Goal: Connect with others: Connect with others

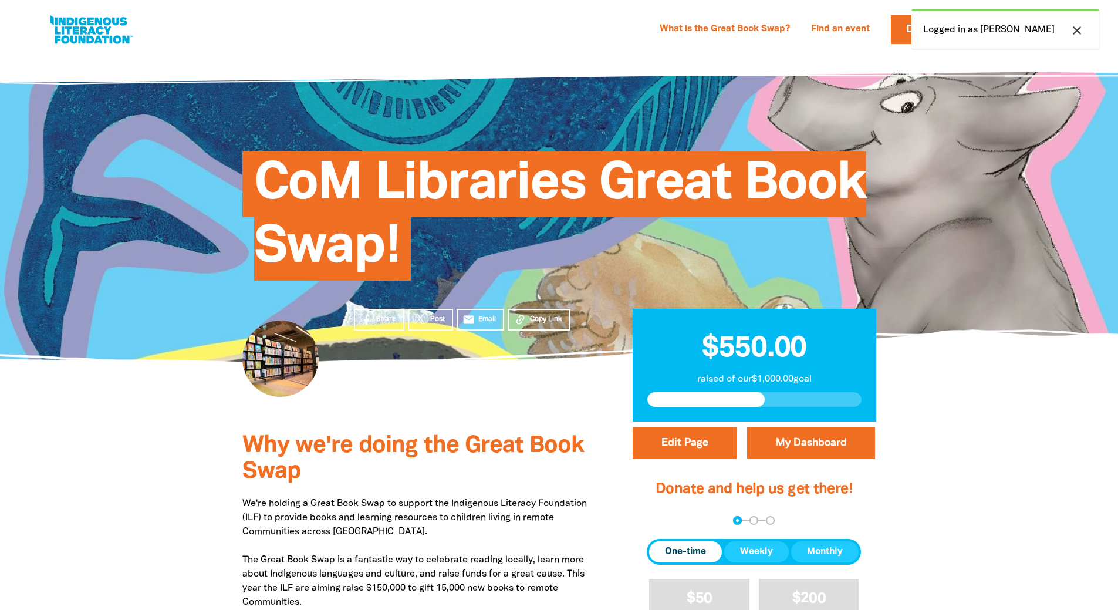
select select "Yes"
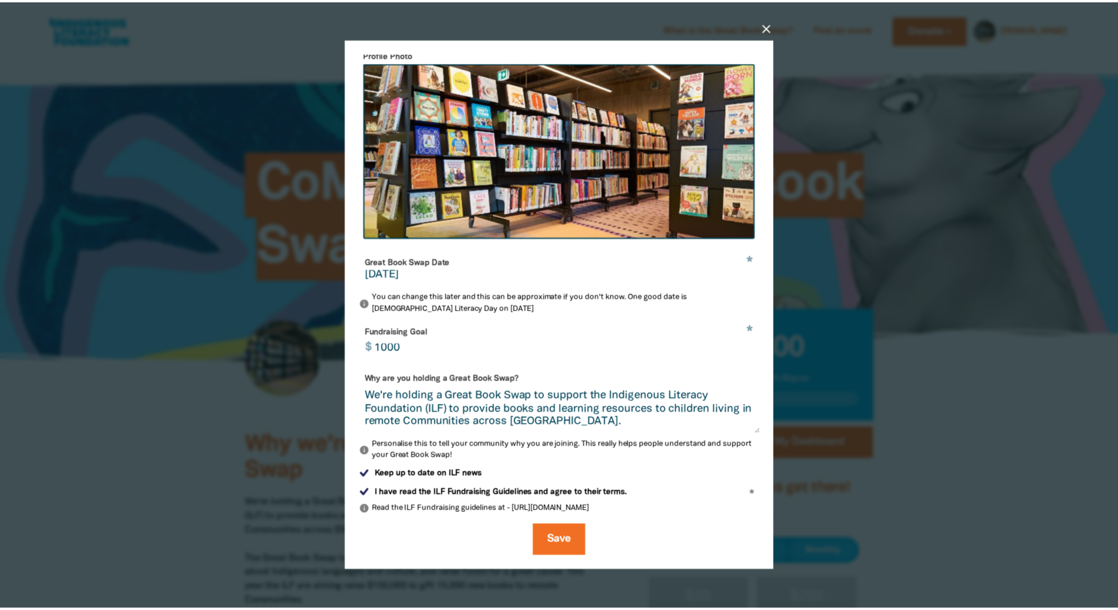
scroll to position [220, 0]
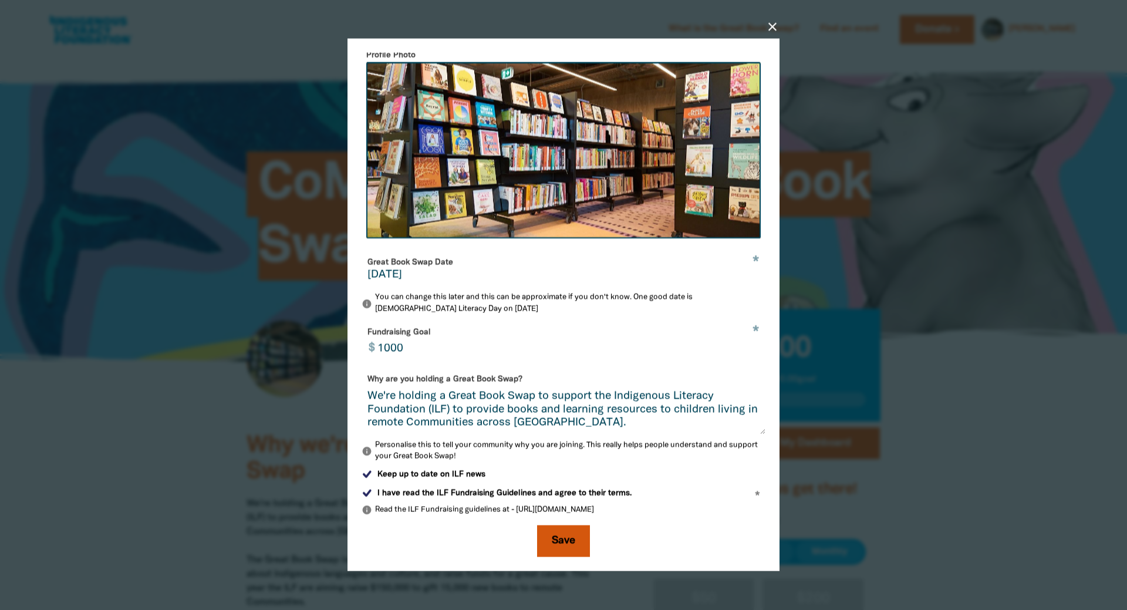
click at [575, 534] on button "Save" at bounding box center [563, 541] width 53 height 32
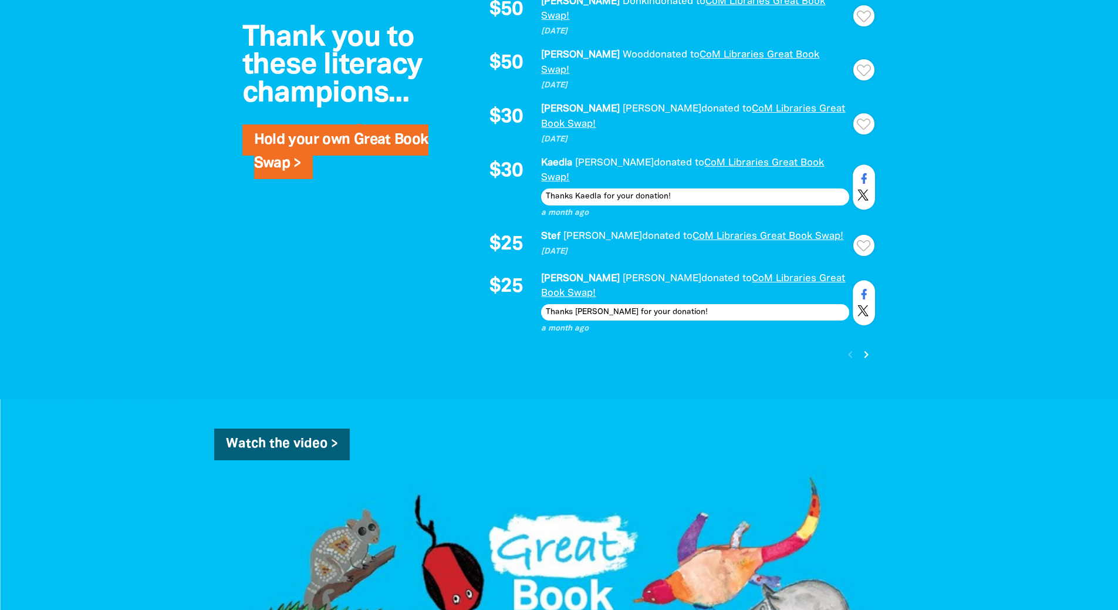
scroll to position [1102, 0]
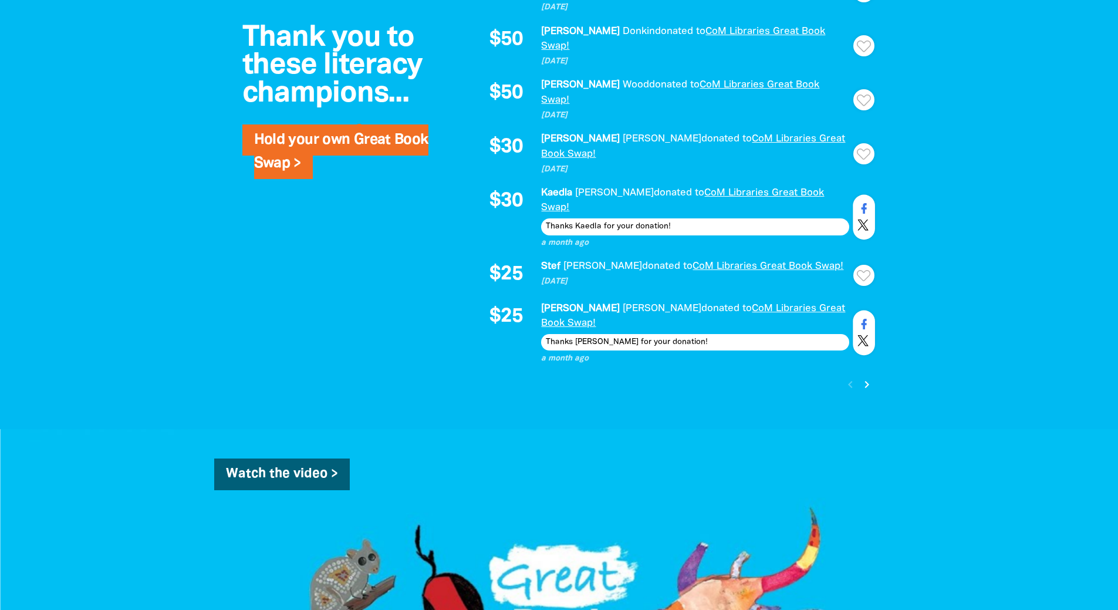
click at [865, 377] on icon "chevron_right" at bounding box center [867, 384] width 14 height 14
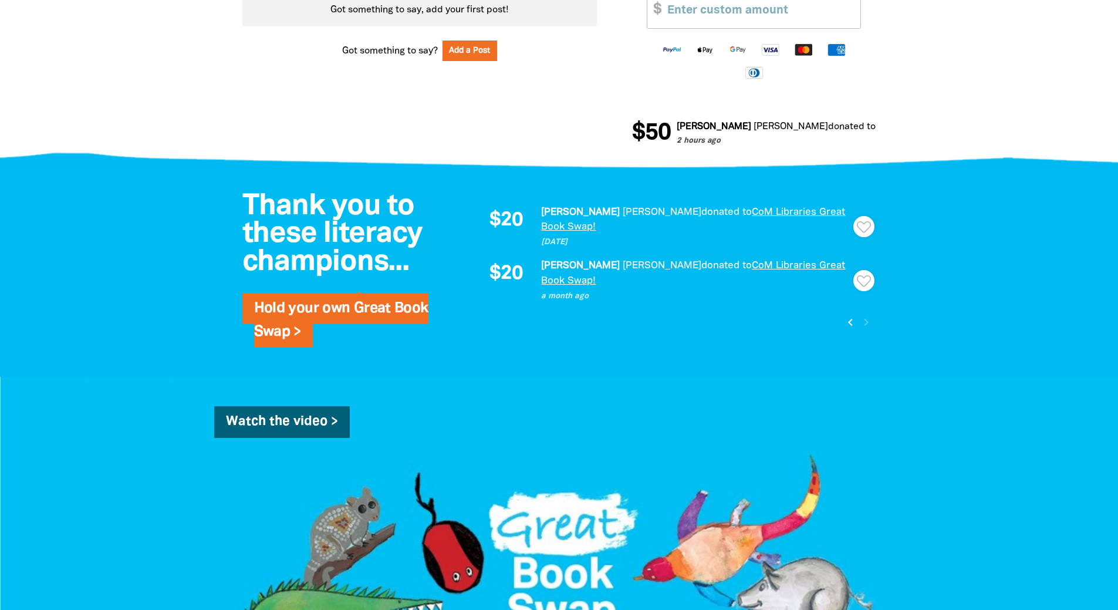
scroll to position [652, 0]
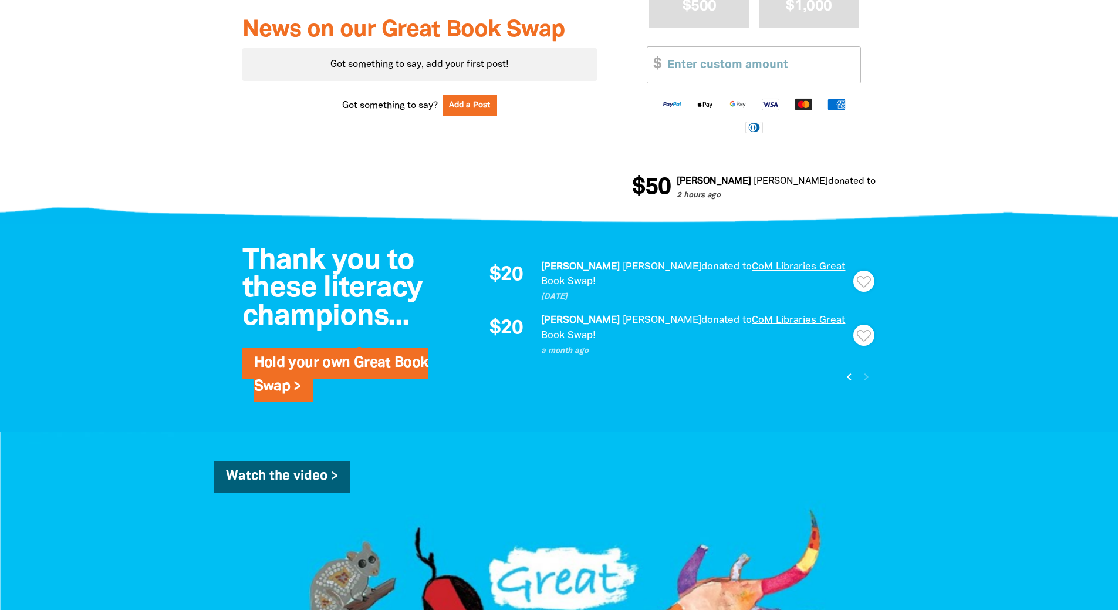
click at [850, 370] on icon "chevron_left" at bounding box center [849, 377] width 14 height 14
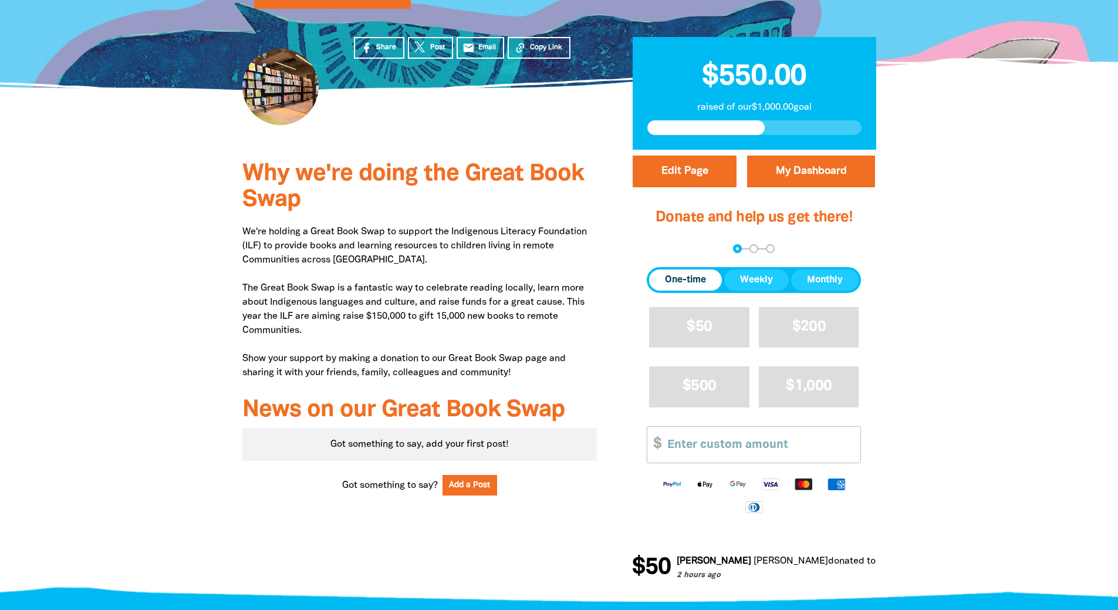
scroll to position [235, 0]
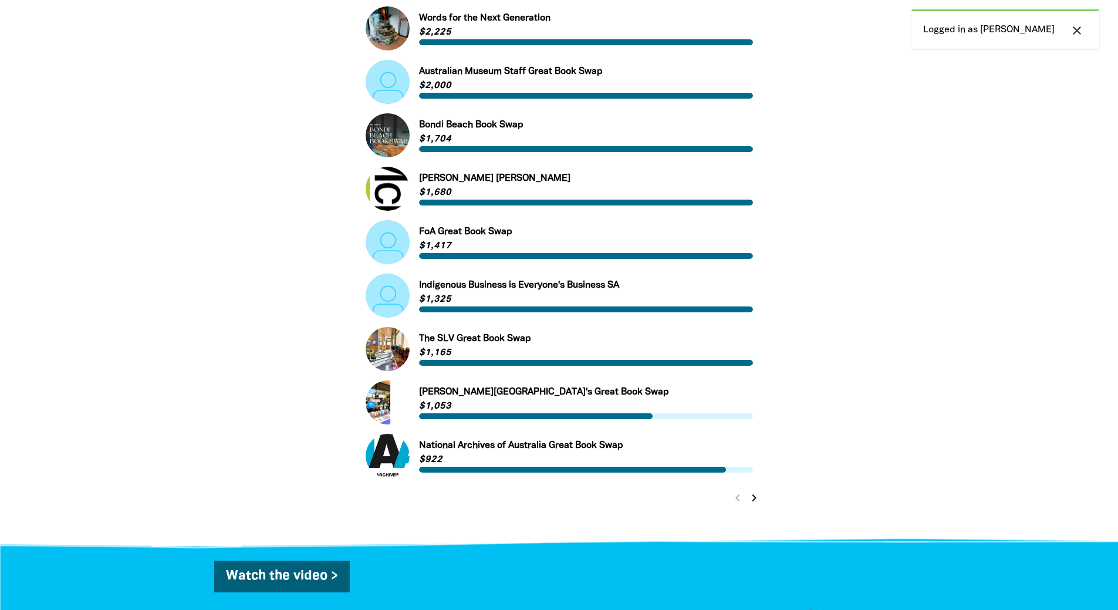
scroll to position [352, 0]
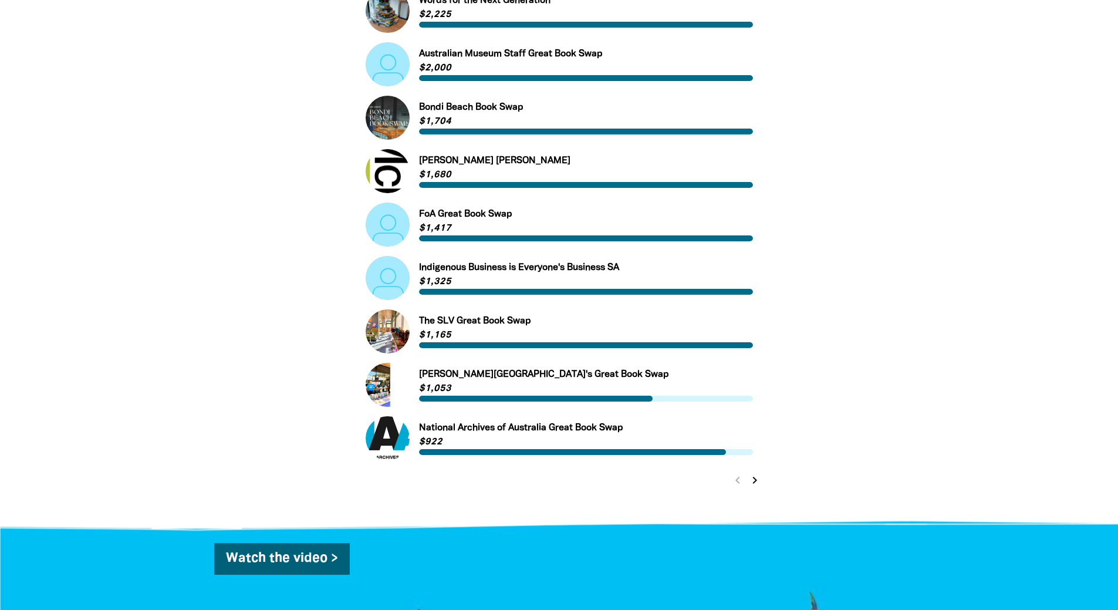
click at [758, 486] on icon "chevron_right" at bounding box center [755, 480] width 14 height 14
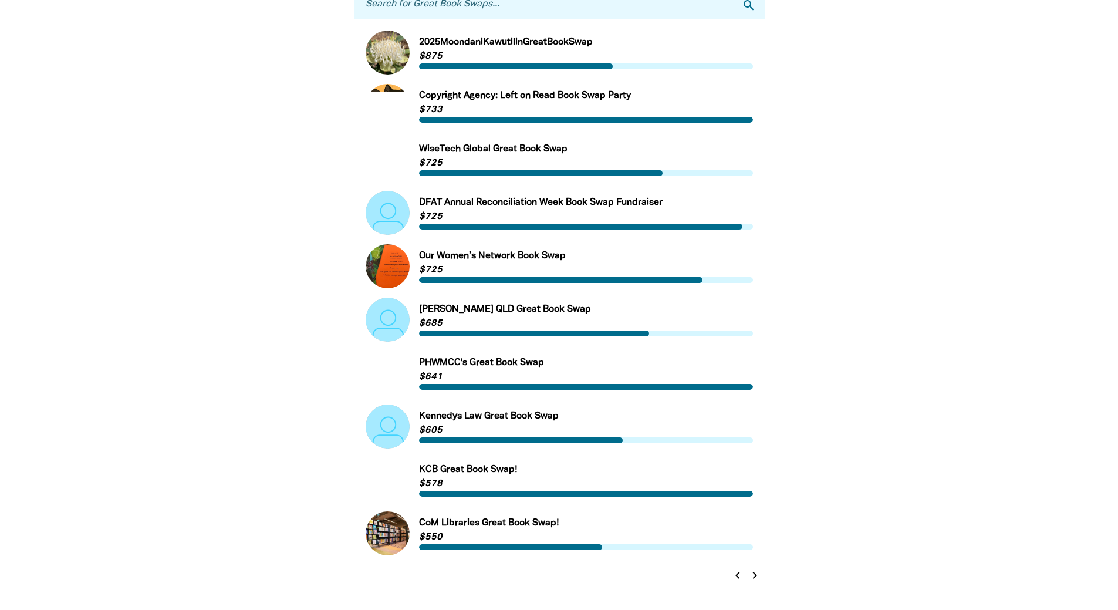
scroll to position [256, 0]
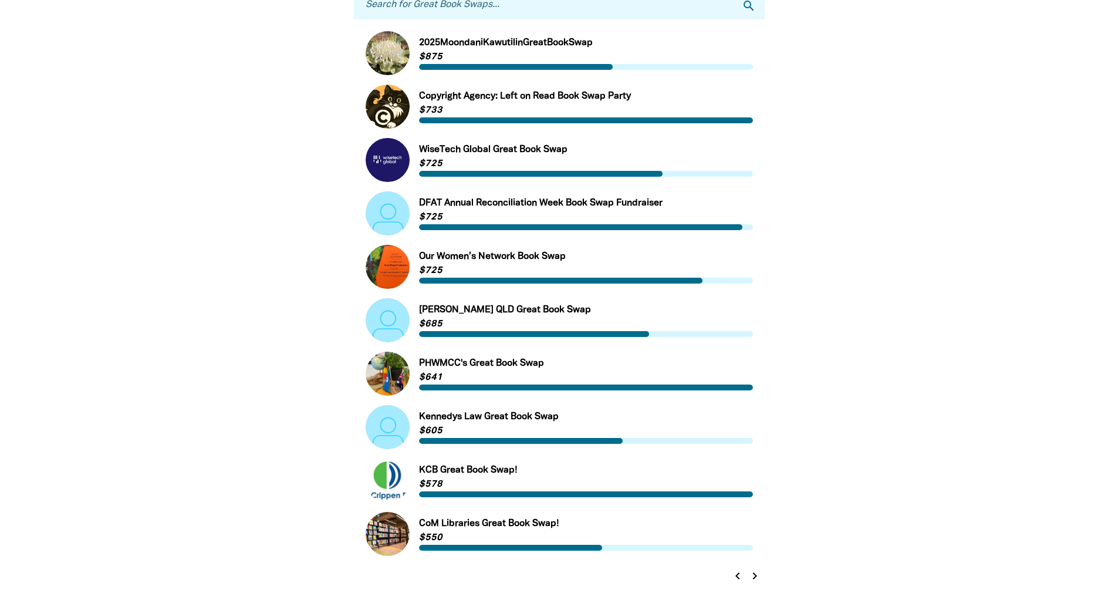
click at [756, 578] on icon "chevron_right" at bounding box center [755, 576] width 14 height 14
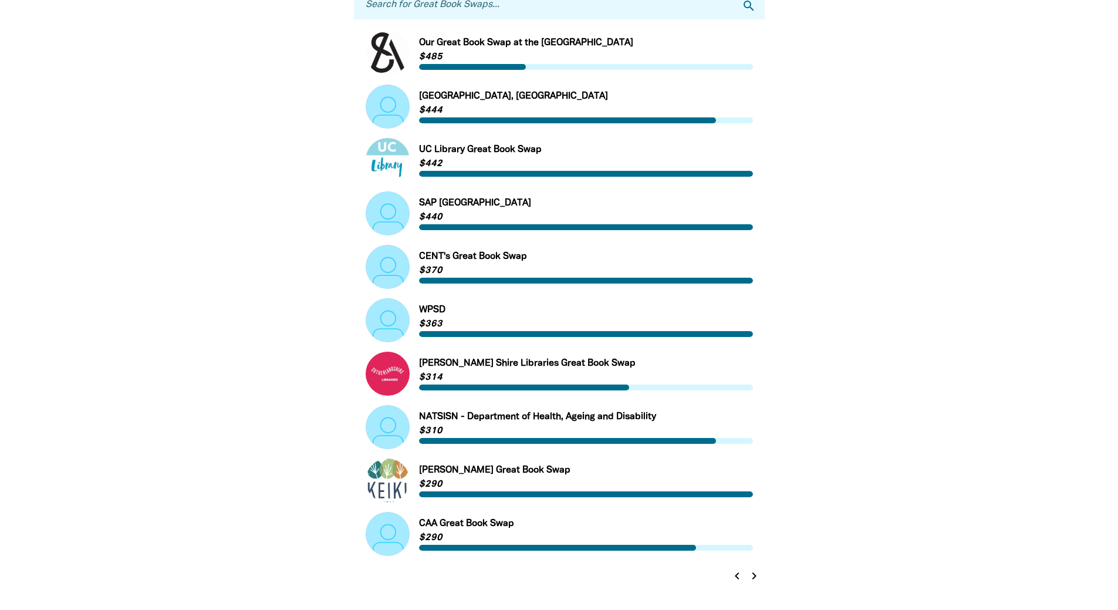
click at [737, 575] on icon "chevron_left" at bounding box center [737, 576] width 14 height 14
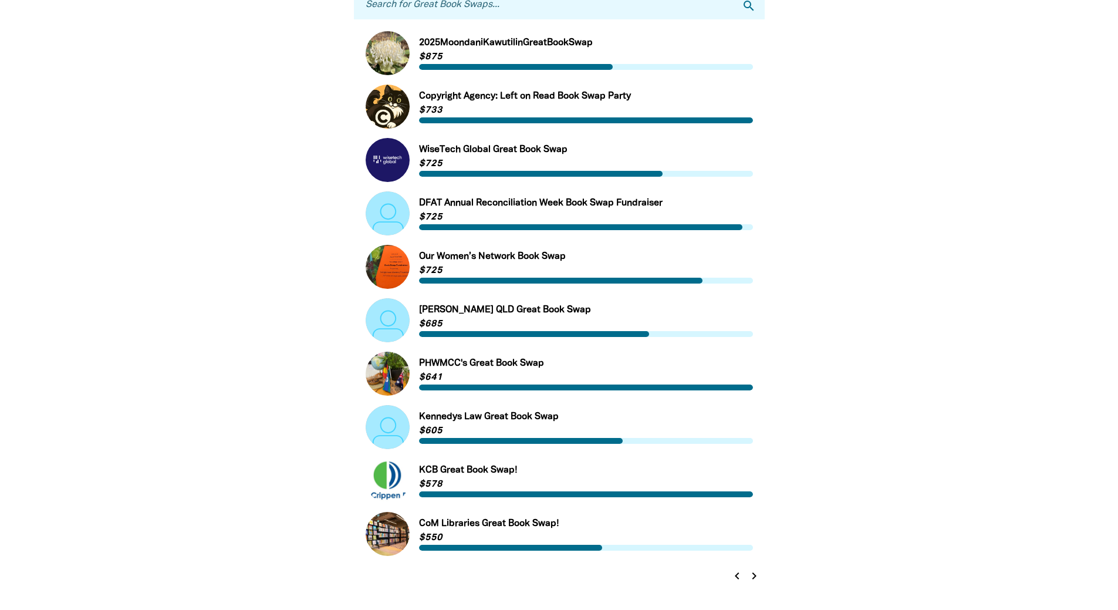
click at [735, 579] on icon "chevron_left" at bounding box center [737, 576] width 14 height 14
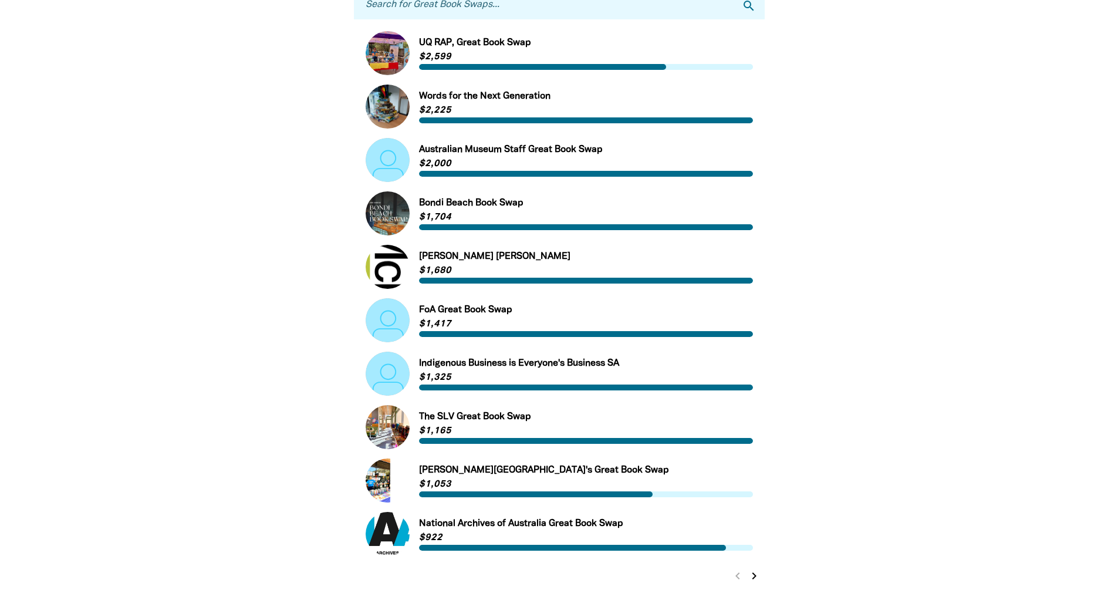
drag, startPoint x: 457, startPoint y: 417, endPoint x: 454, endPoint y: 423, distance: 6.8
click at [495, 94] on link "Link to Words for the Next Generation" at bounding box center [559, 107] width 387 height 44
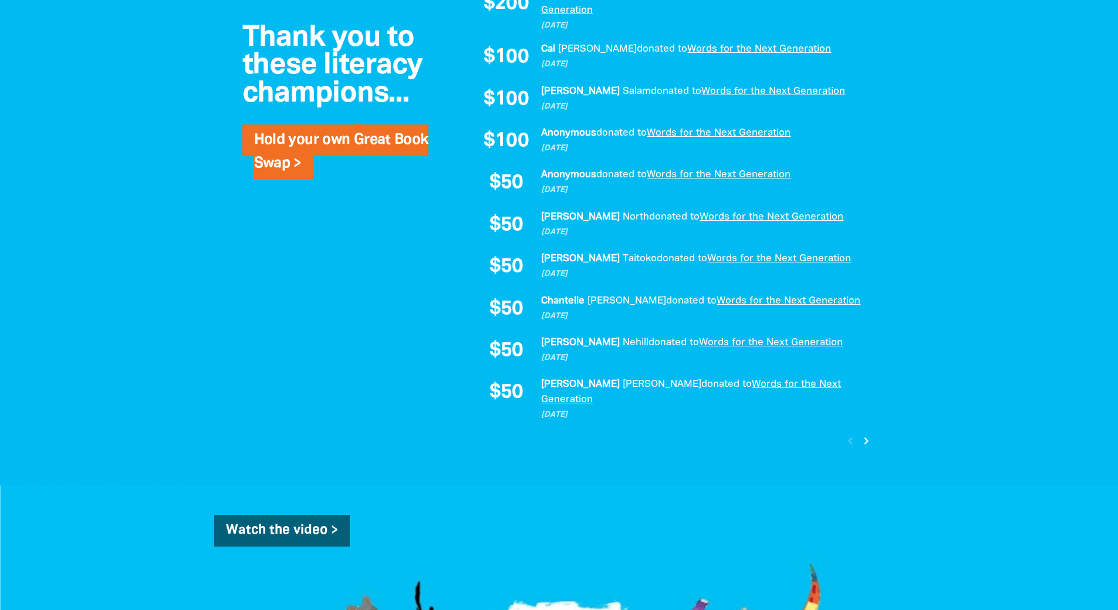
scroll to position [822, 0]
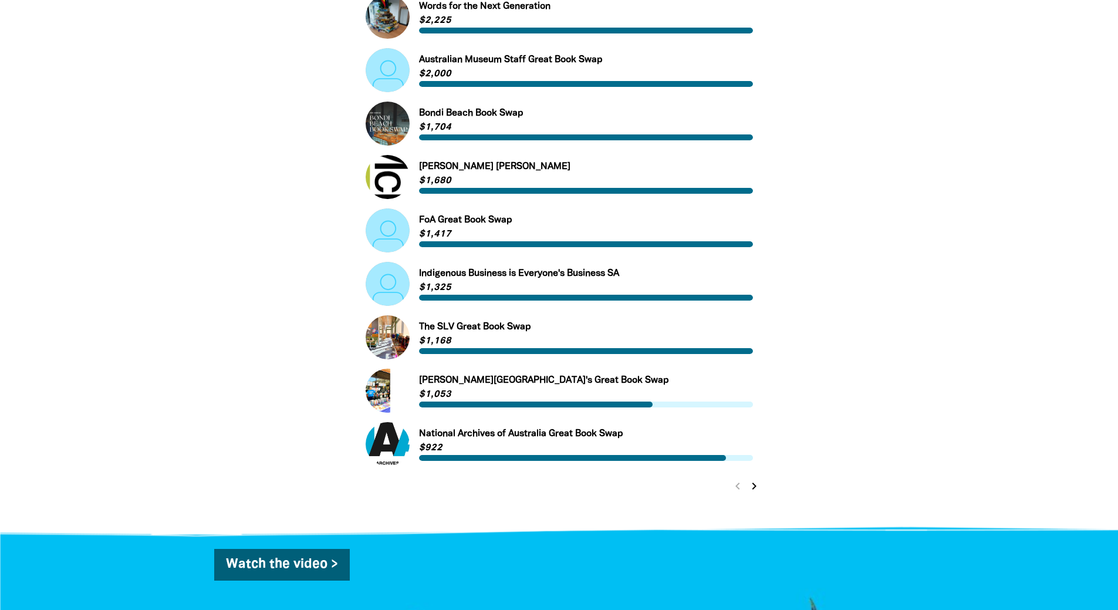
scroll to position [374, 0]
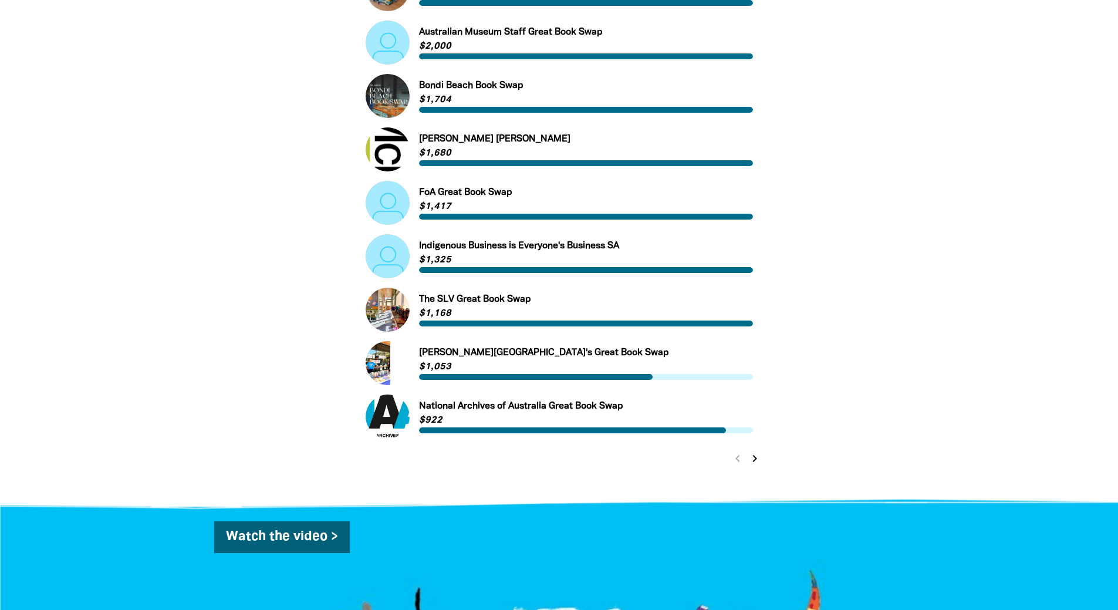
click at [757, 459] on icon "chevron_right" at bounding box center [755, 458] width 14 height 14
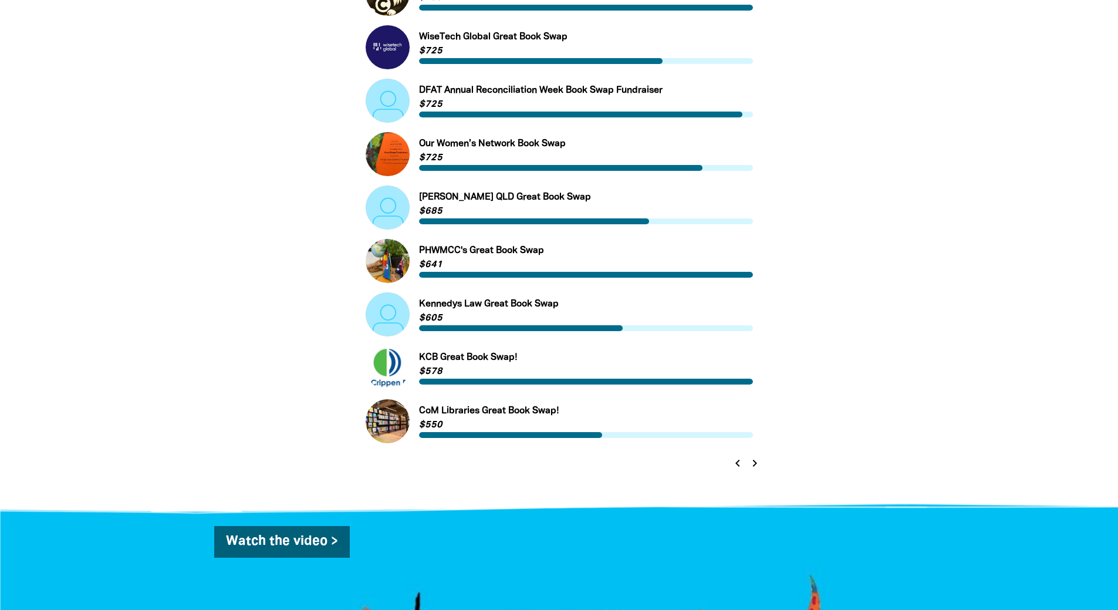
scroll to position [256, 0]
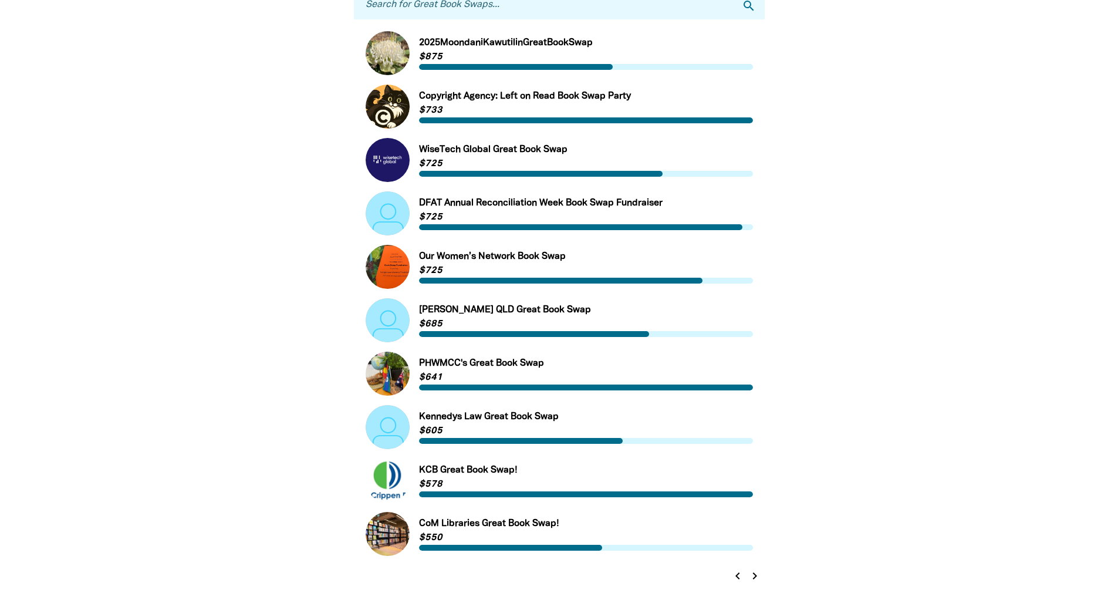
click at [756, 574] on icon "chevron_right" at bounding box center [755, 576] width 14 height 14
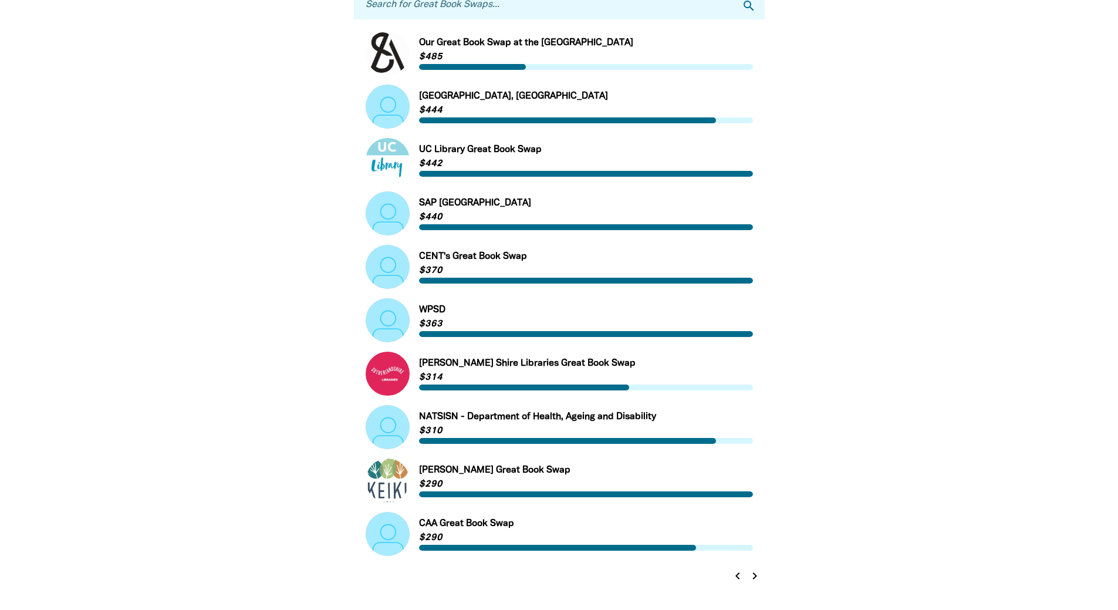
click at [750, 578] on icon "chevron_right" at bounding box center [755, 576] width 14 height 14
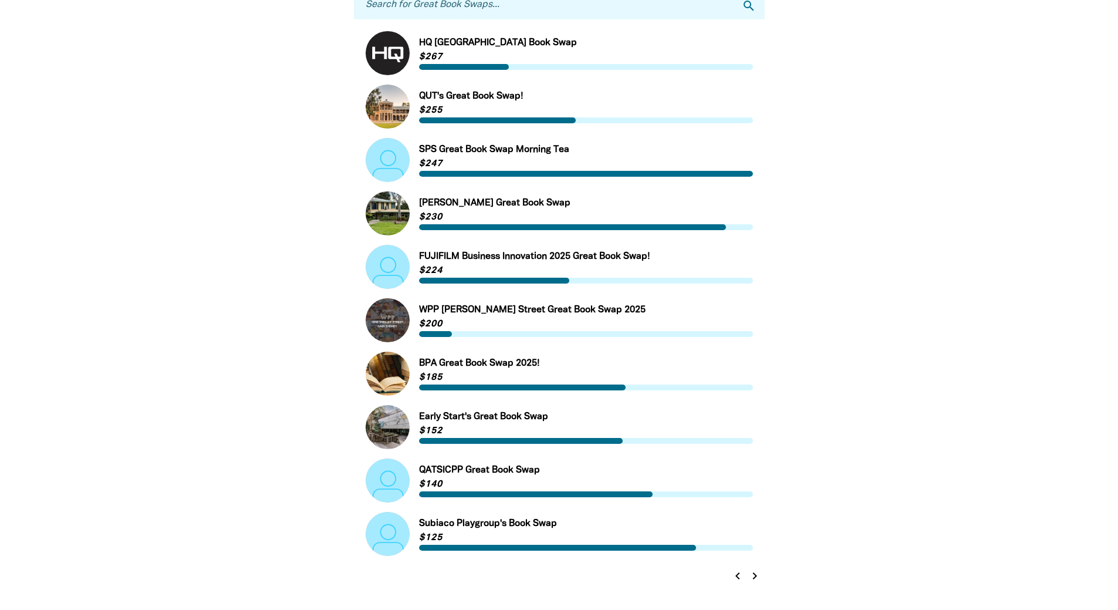
click at [750, 577] on icon "chevron_right" at bounding box center [755, 576] width 14 height 14
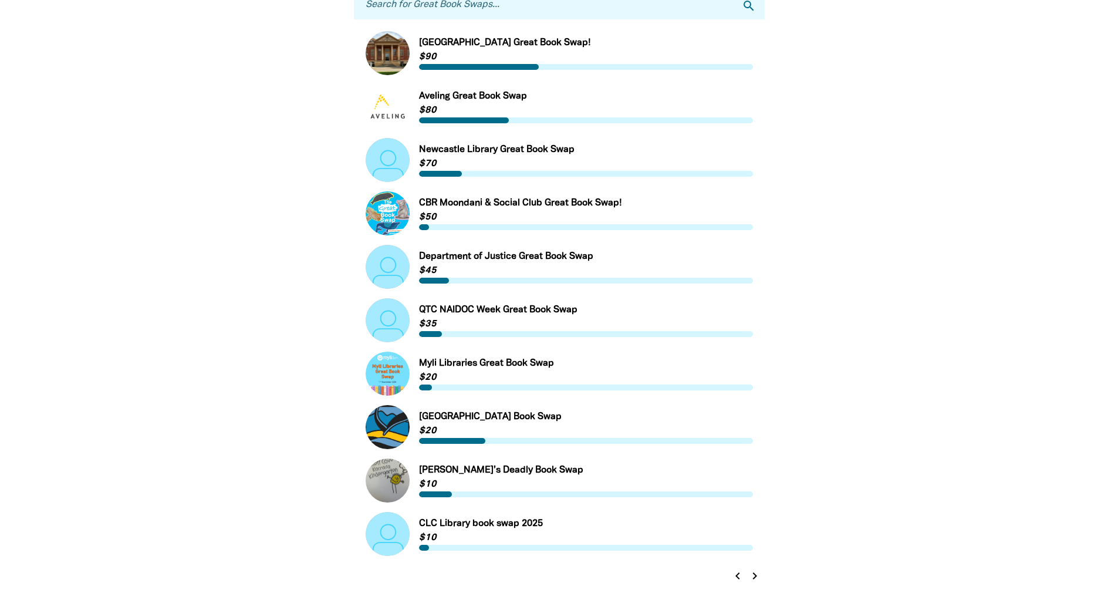
click at [750, 575] on icon "chevron_right" at bounding box center [755, 576] width 14 height 14
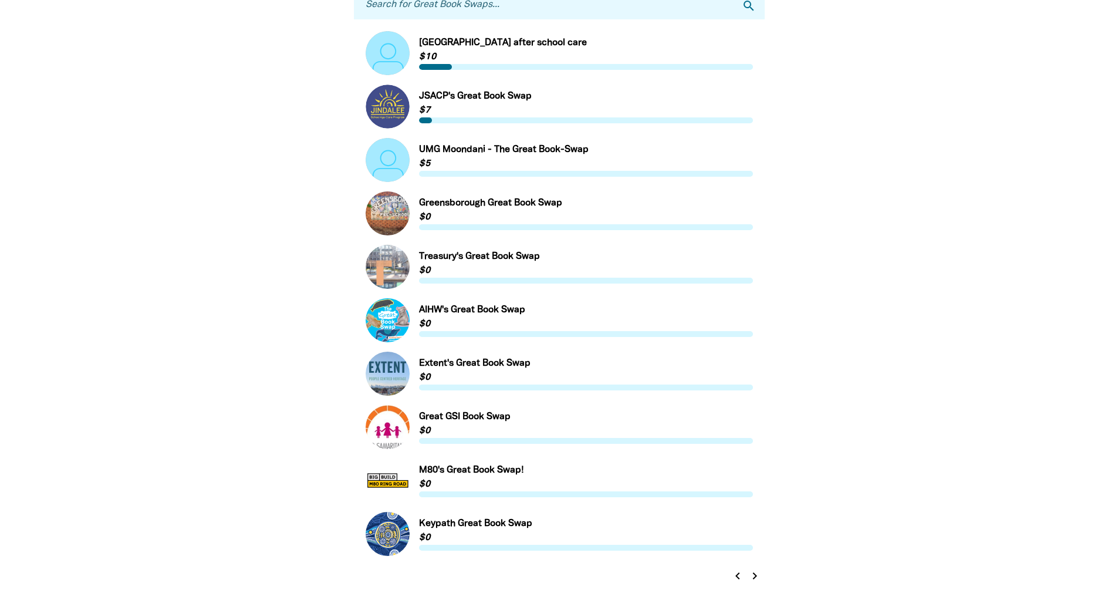
click at [750, 575] on icon "chevron_right" at bounding box center [755, 576] width 14 height 14
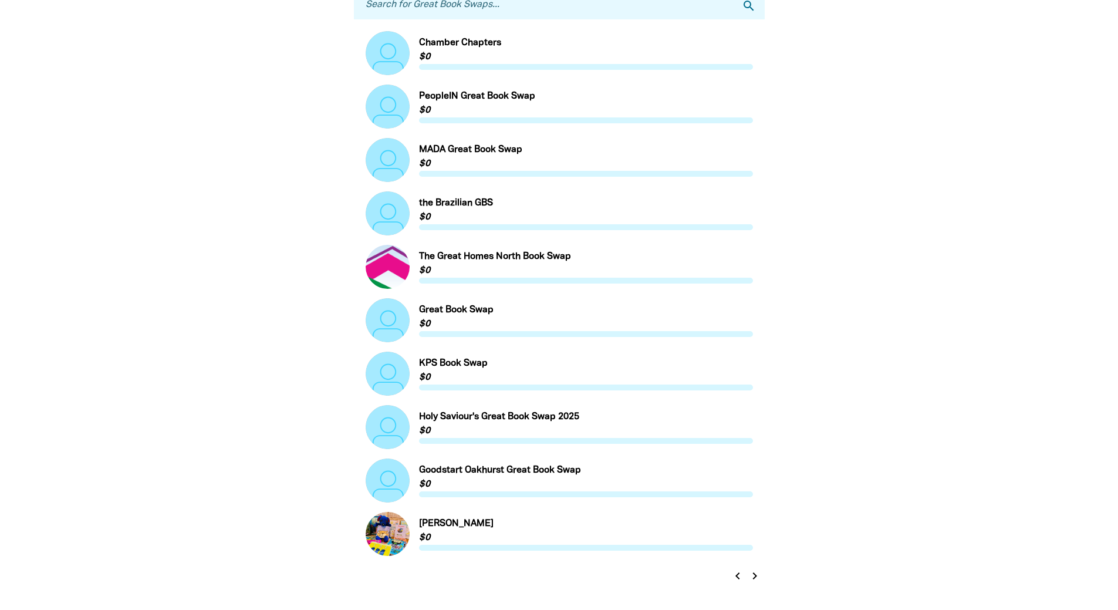
click at [750, 575] on icon "chevron_right" at bounding box center [755, 576] width 14 height 14
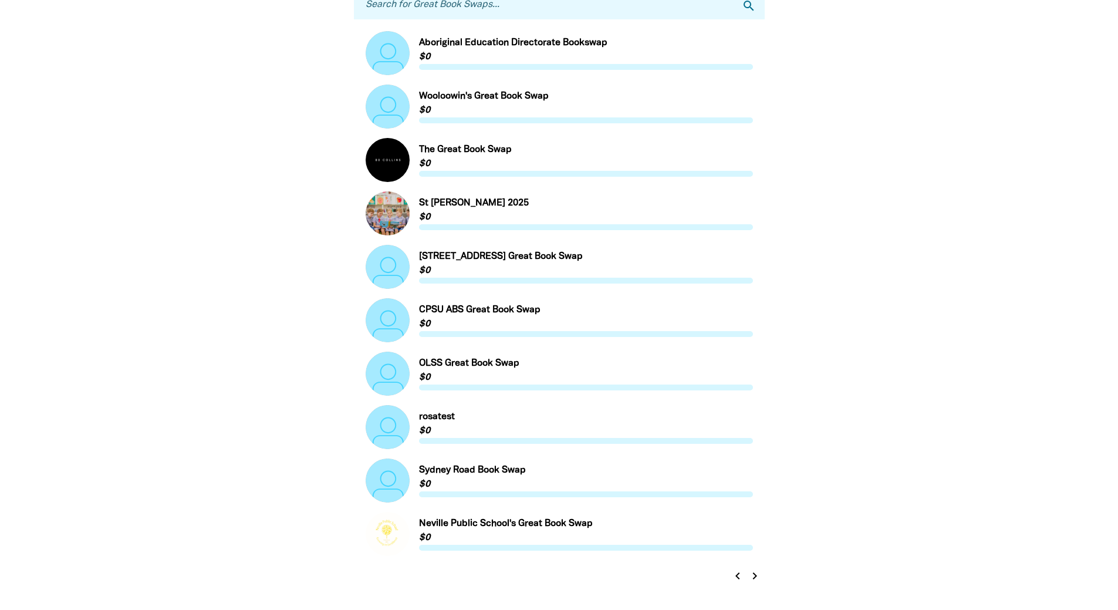
click at [750, 575] on icon "chevron_right" at bounding box center [755, 576] width 14 height 14
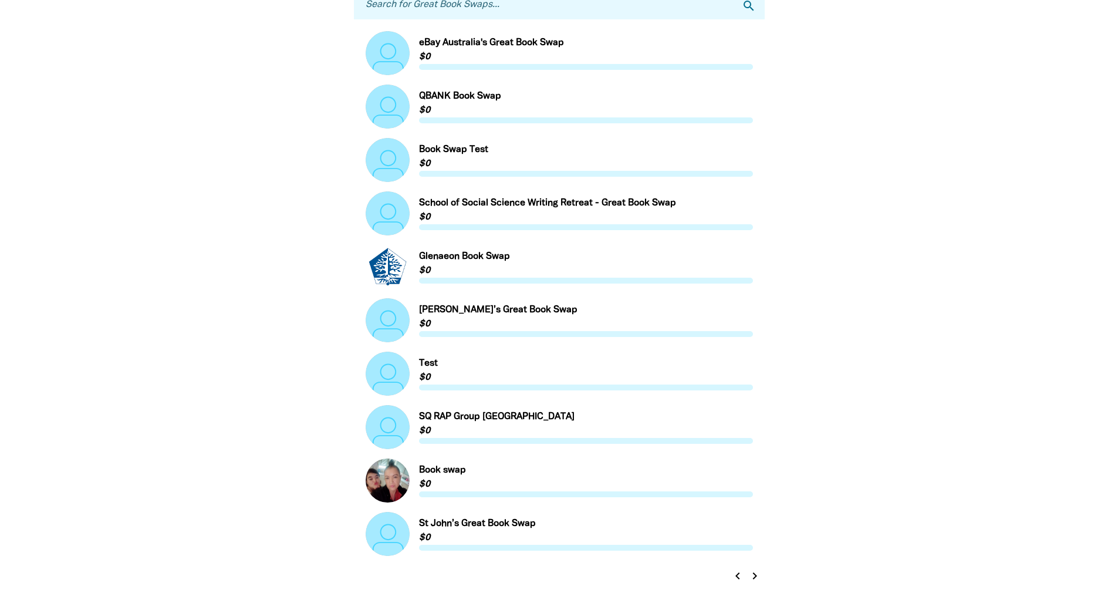
click at [750, 575] on icon "chevron_right" at bounding box center [755, 576] width 14 height 14
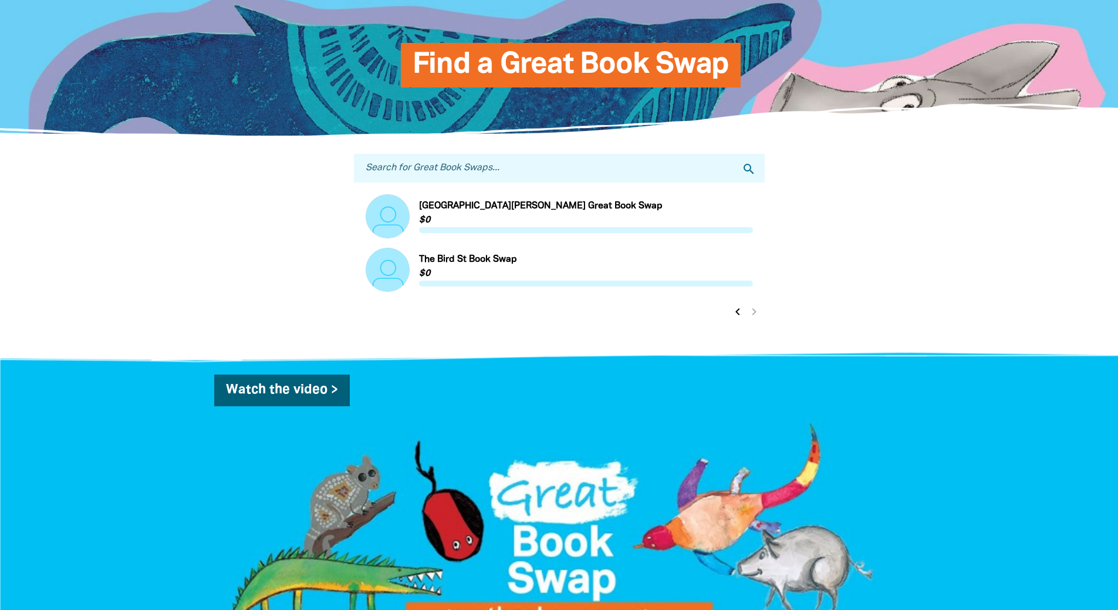
scroll to position [80, 0]
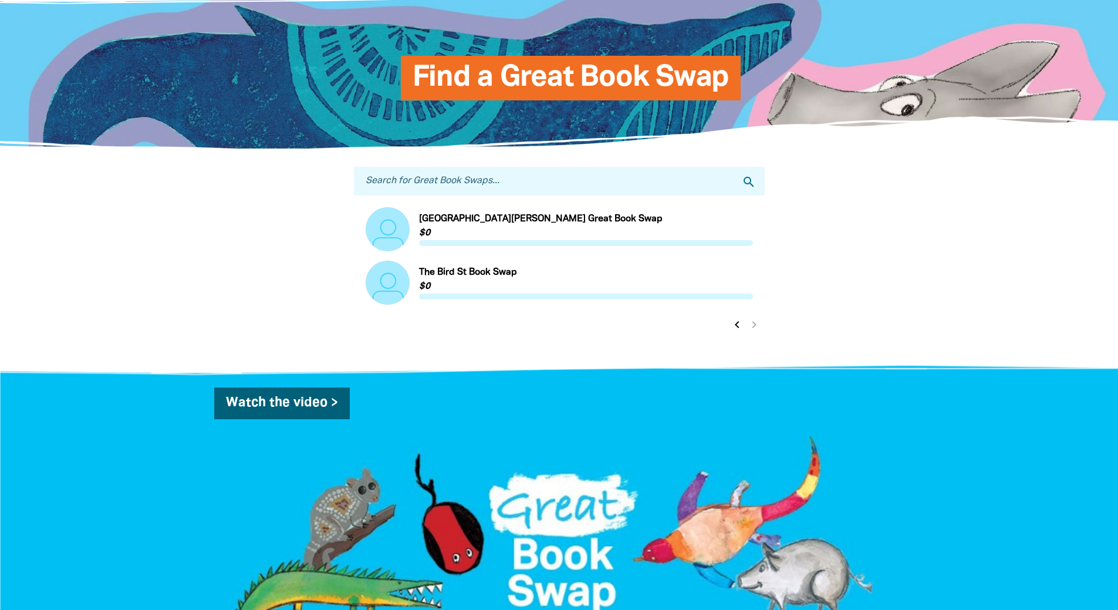
click at [735, 328] on icon "chevron_left" at bounding box center [737, 325] width 14 height 14
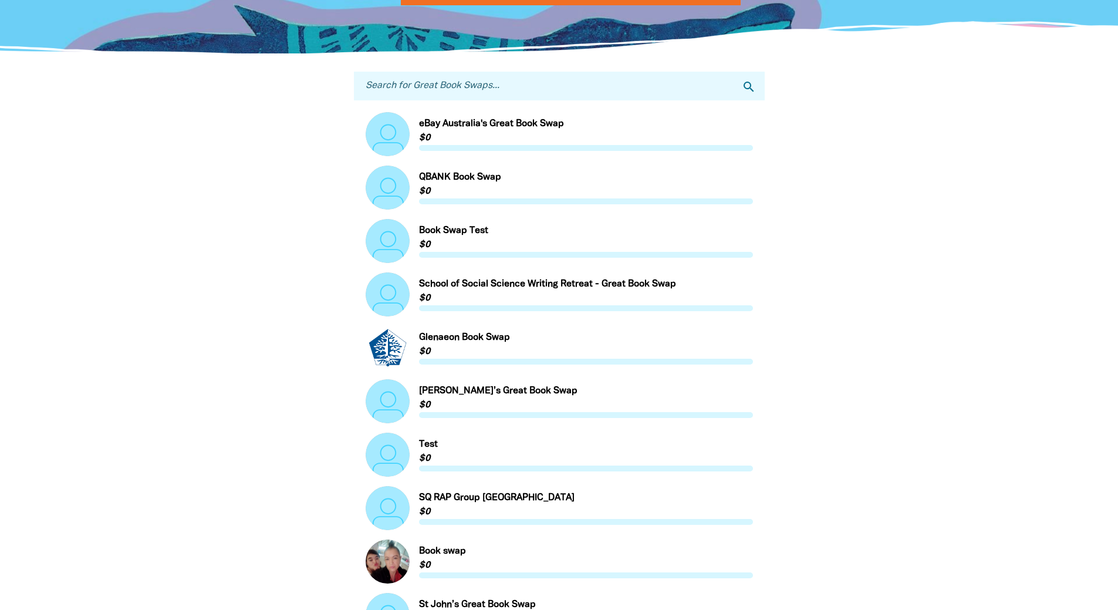
click at [735, 328] on div "Link to eBay Australia's Great Book Swap eBay Australia's Great Book Swap $0 Li…" at bounding box center [559, 384] width 387 height 544
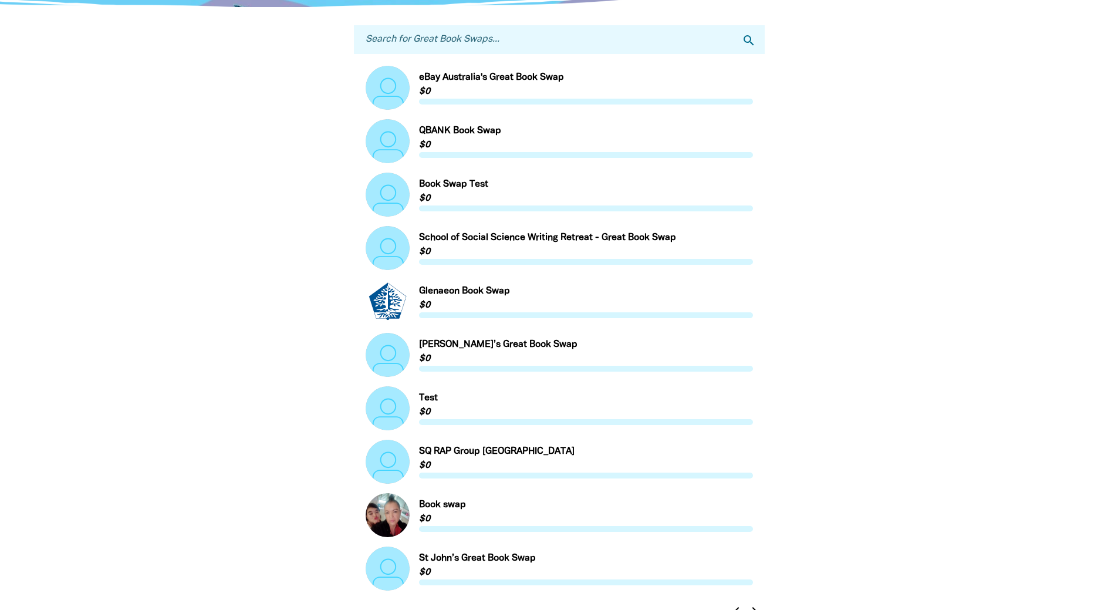
scroll to position [256, 0]
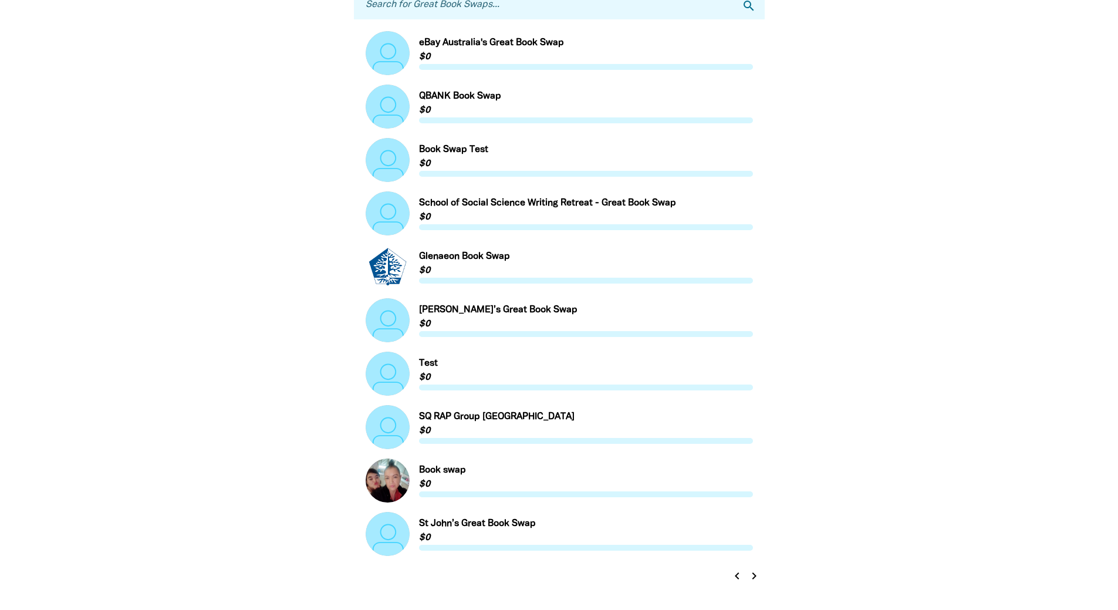
click at [736, 574] on icon "chevron_left" at bounding box center [737, 576] width 14 height 14
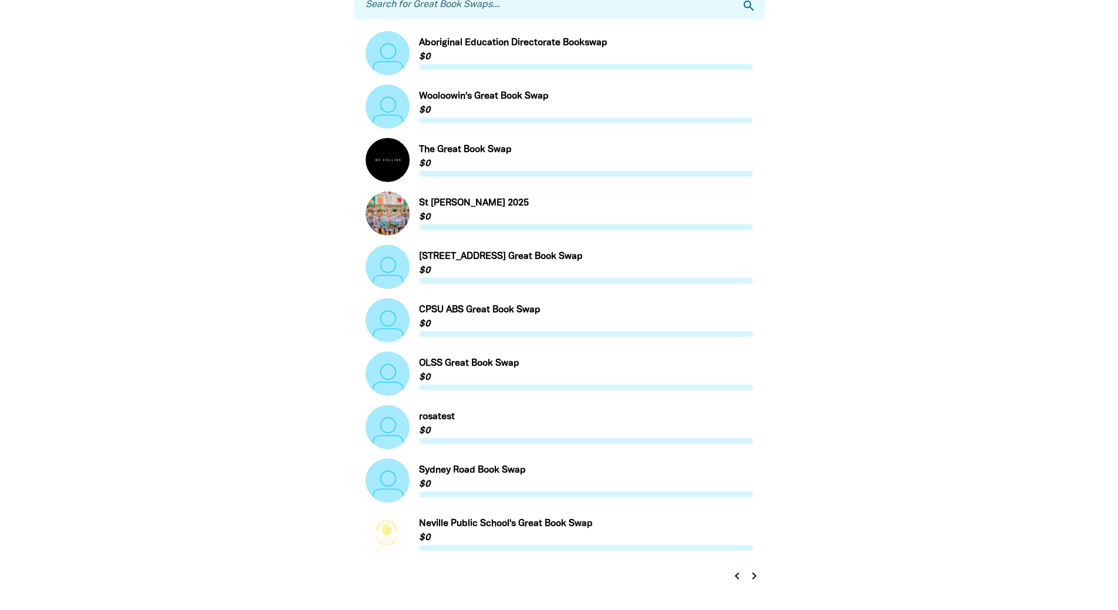
click at [736, 574] on icon "chevron_left" at bounding box center [737, 576] width 14 height 14
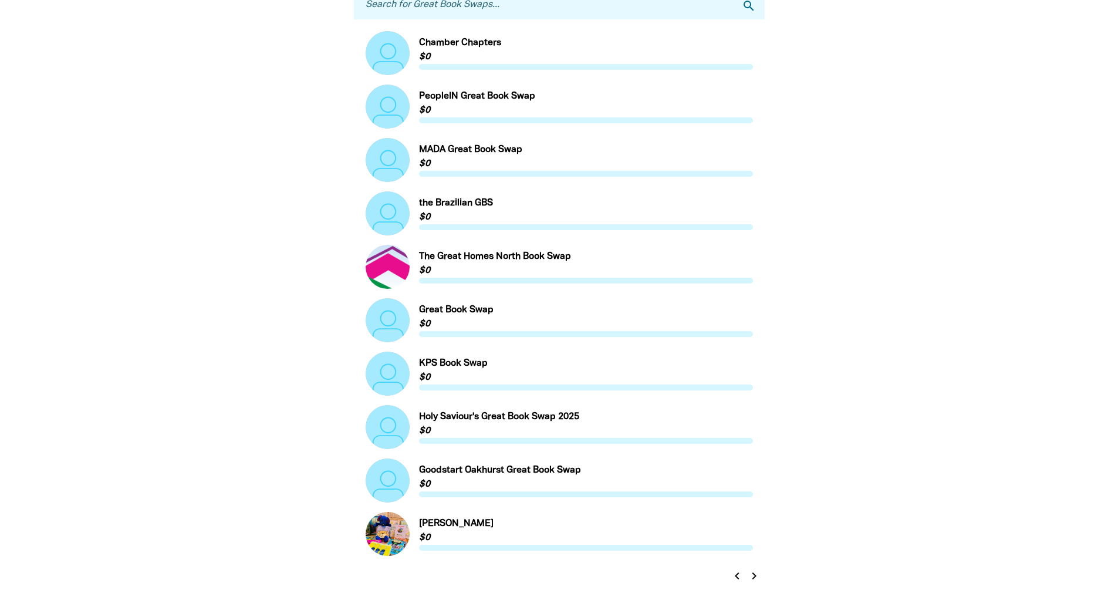
click at [736, 574] on icon "chevron_left" at bounding box center [737, 576] width 14 height 14
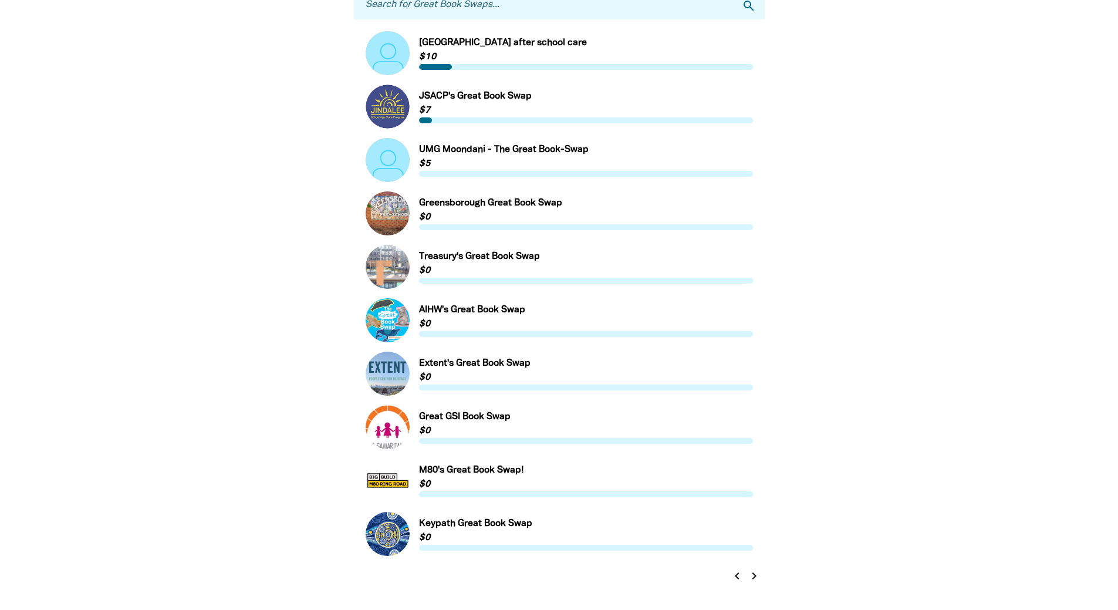
click at [736, 574] on icon "chevron_left" at bounding box center [737, 576] width 14 height 14
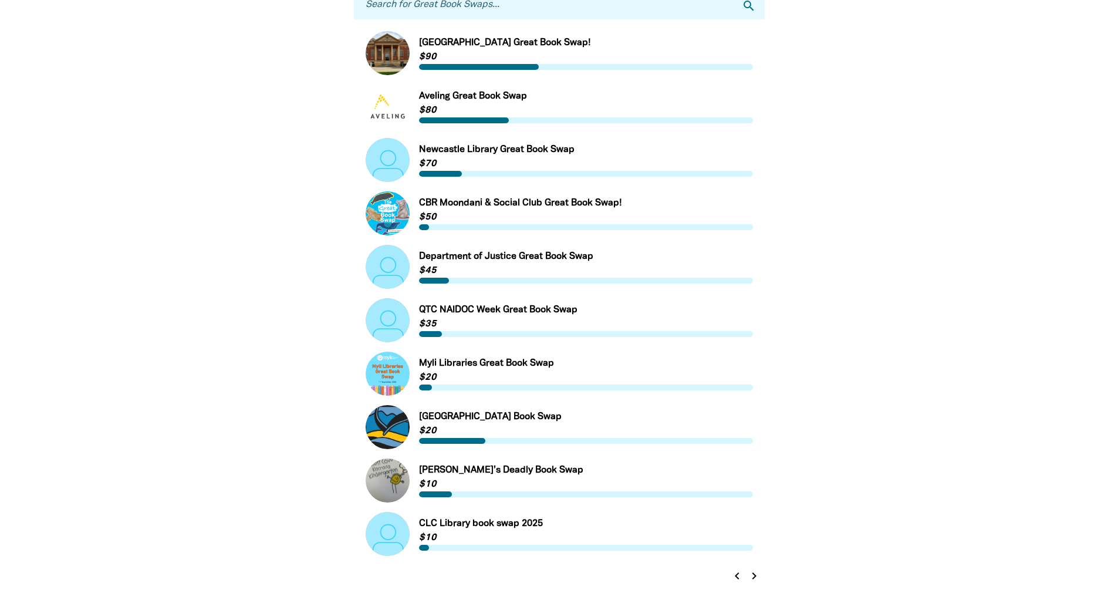
click at [736, 574] on icon "chevron_left" at bounding box center [737, 576] width 14 height 14
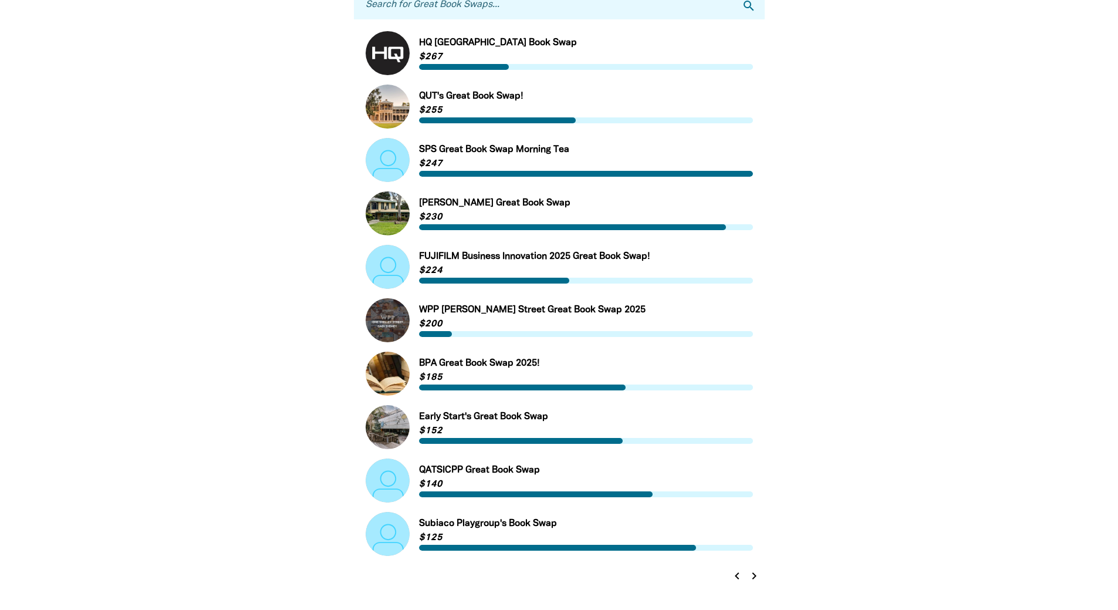
click at [736, 574] on icon "chevron_left" at bounding box center [737, 576] width 14 height 14
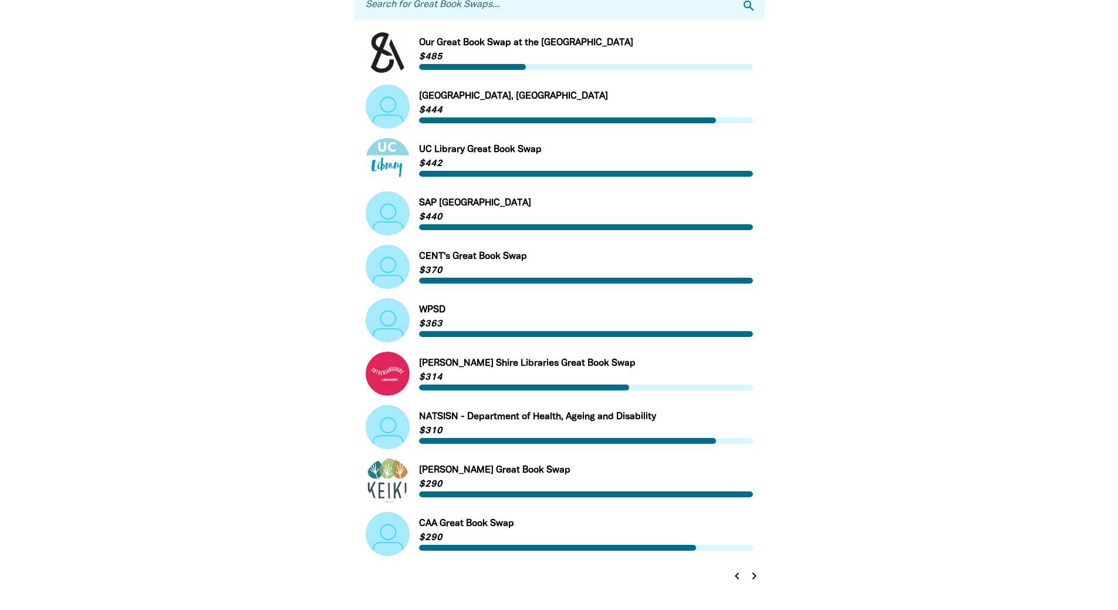
click at [736, 574] on icon "chevron_left" at bounding box center [737, 576] width 14 height 14
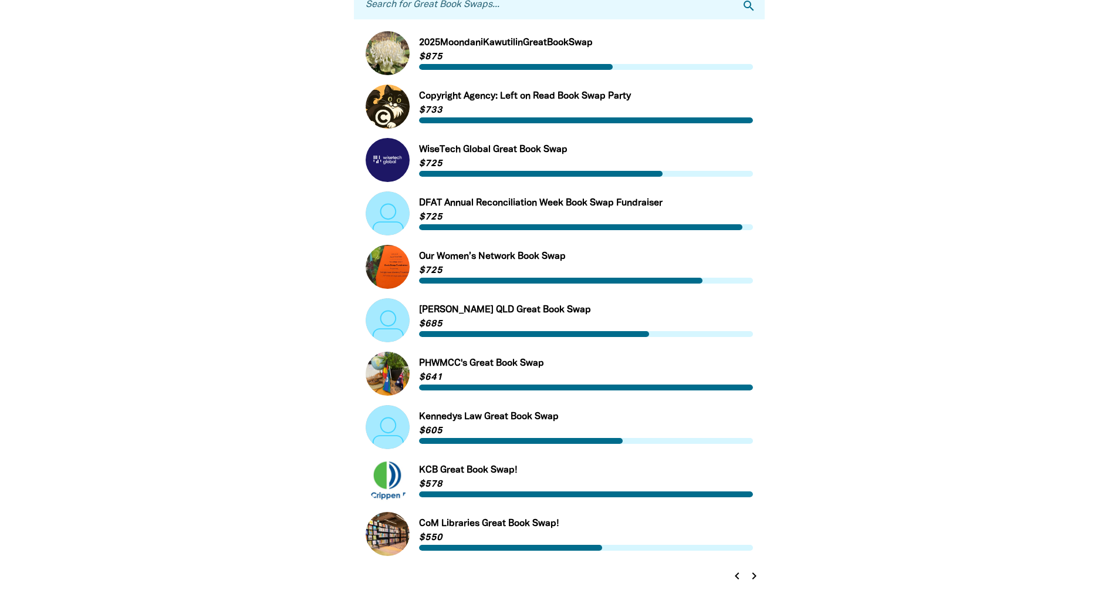
click at [736, 574] on icon "chevron_left" at bounding box center [737, 576] width 14 height 14
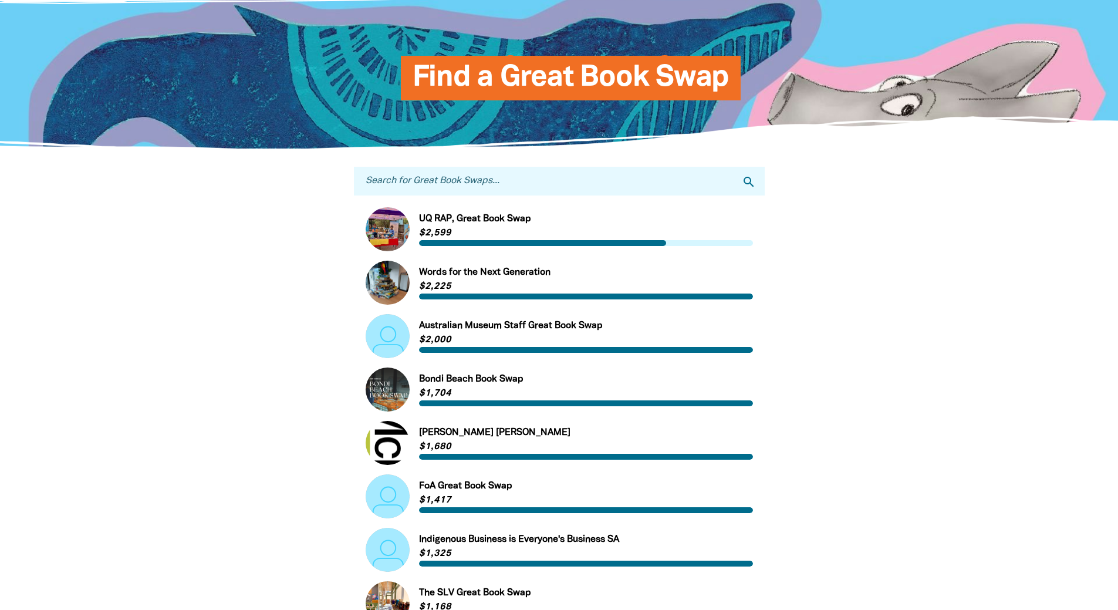
scroll to position [0, 0]
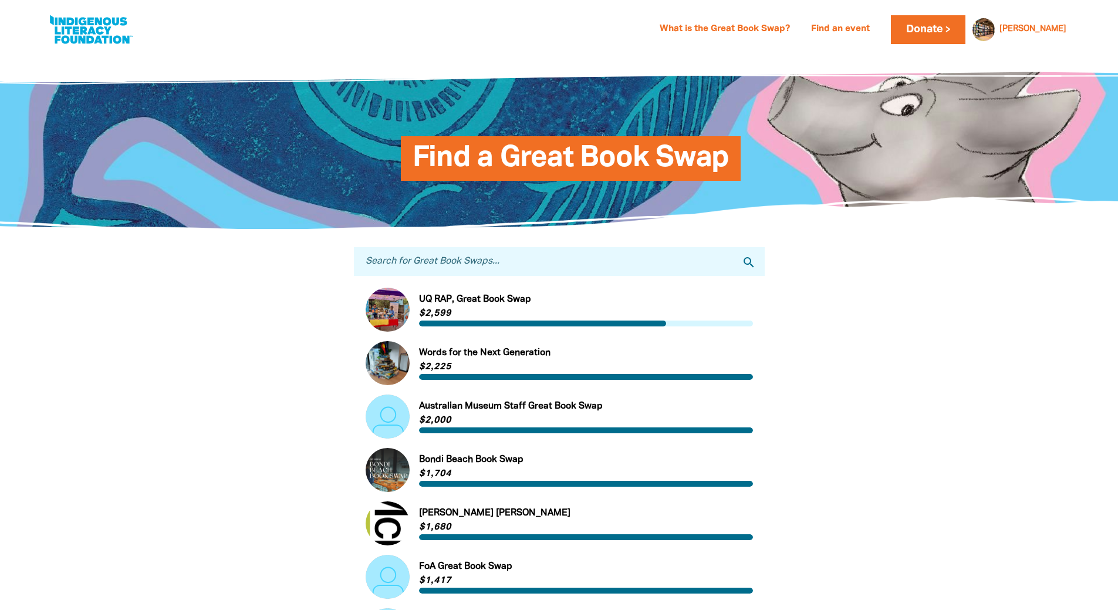
click at [478, 305] on link "Link to UQ RAP, Great Book Swap" at bounding box center [559, 310] width 387 height 44
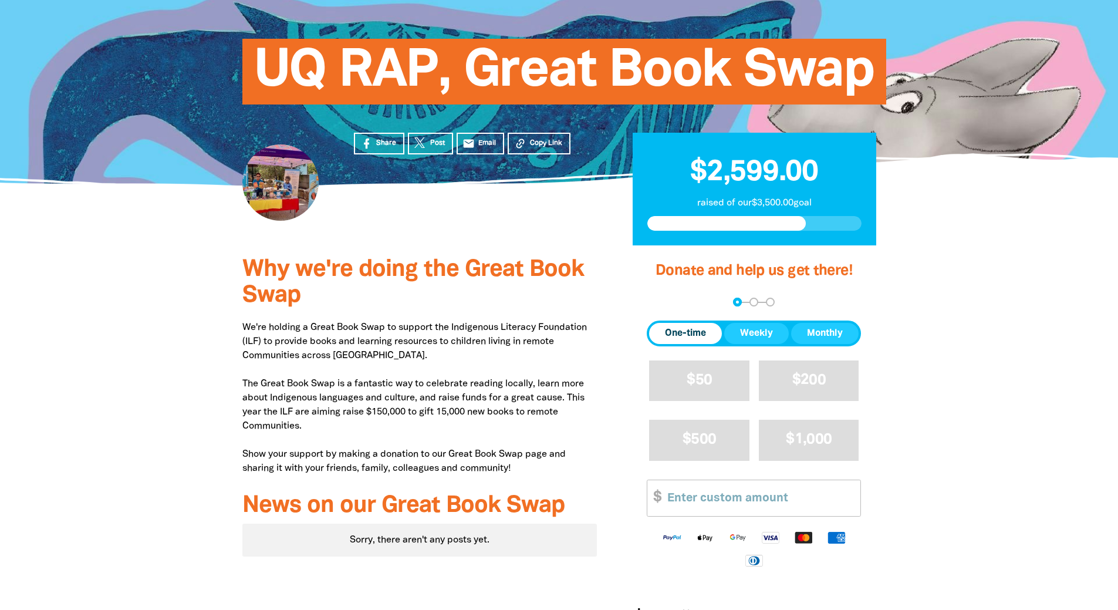
scroll to position [117, 0]
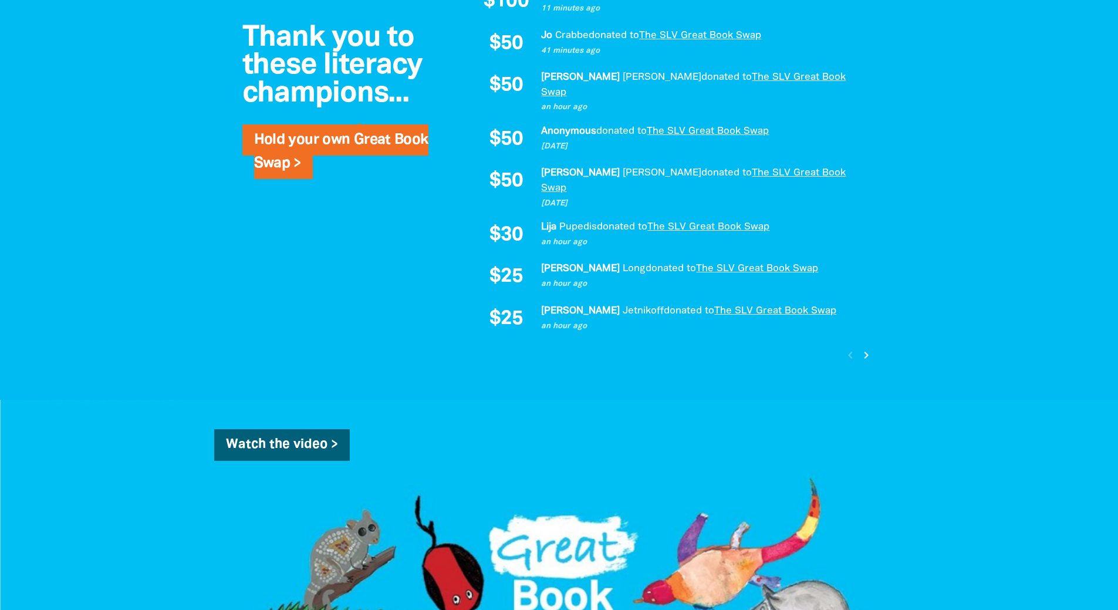
scroll to position [939, 0]
